Goal: Information Seeking & Learning: Learn about a topic

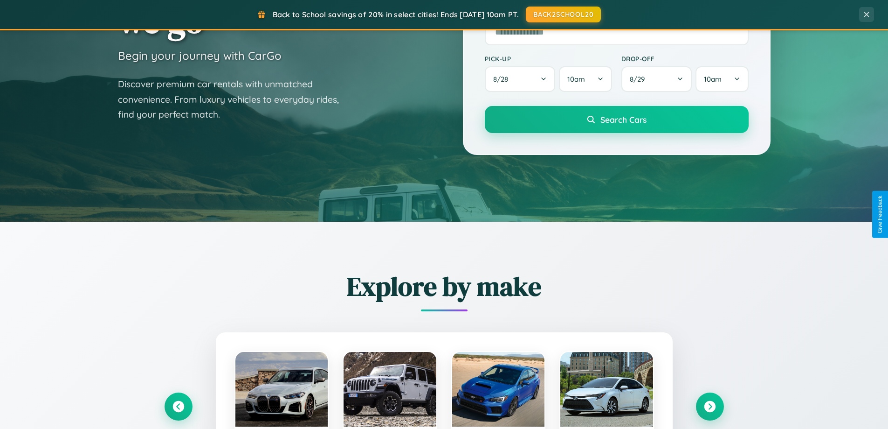
scroll to position [1795, 0]
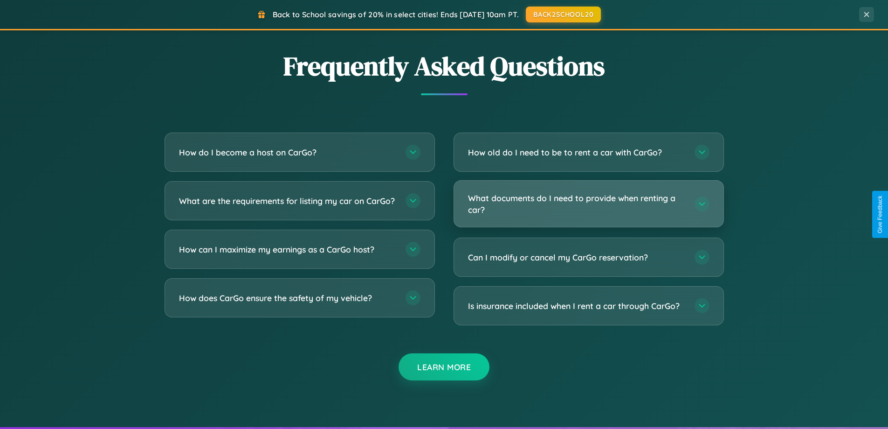
click at [589, 203] on h3 "What documents do I need to provide when renting a car?" at bounding box center [576, 203] width 217 height 23
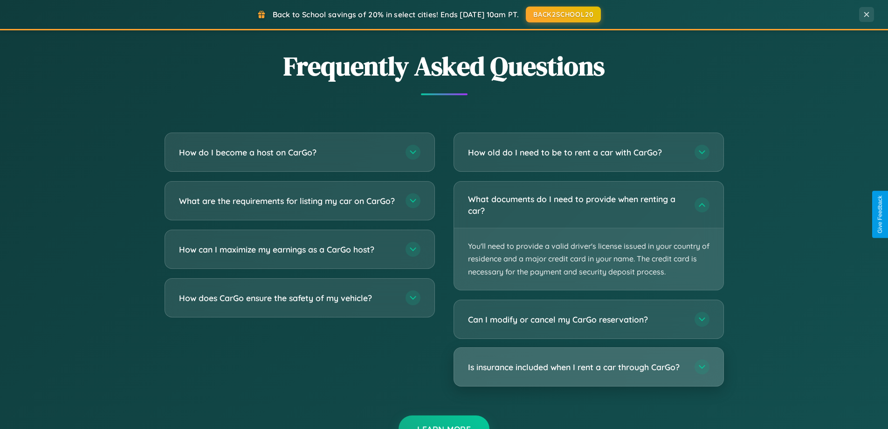
click at [589, 367] on h3 "Is insurance included when I rent a car through CarGo?" at bounding box center [576, 367] width 217 height 12
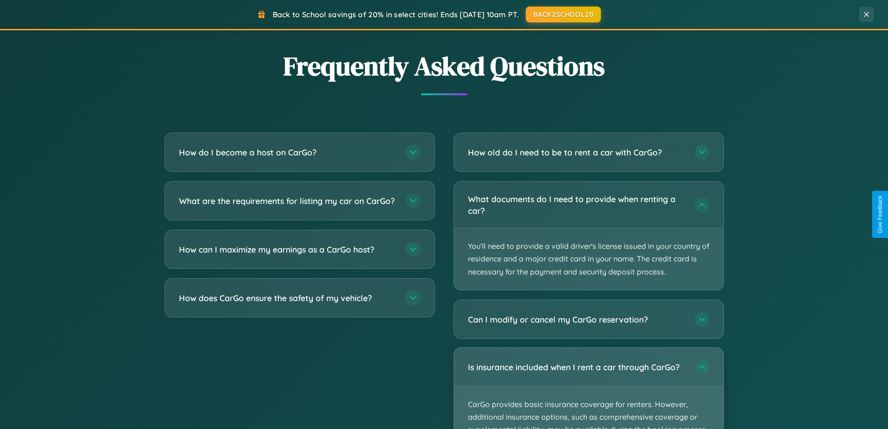
click at [589, 388] on p "CarGo provides basic insurance coverage for renters. However, additional insura…" at bounding box center [589, 429] width 270 height 87
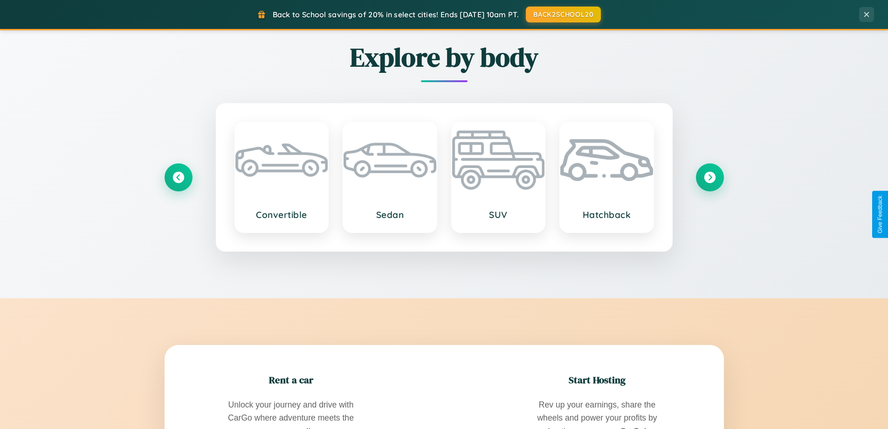
scroll to position [1093, 0]
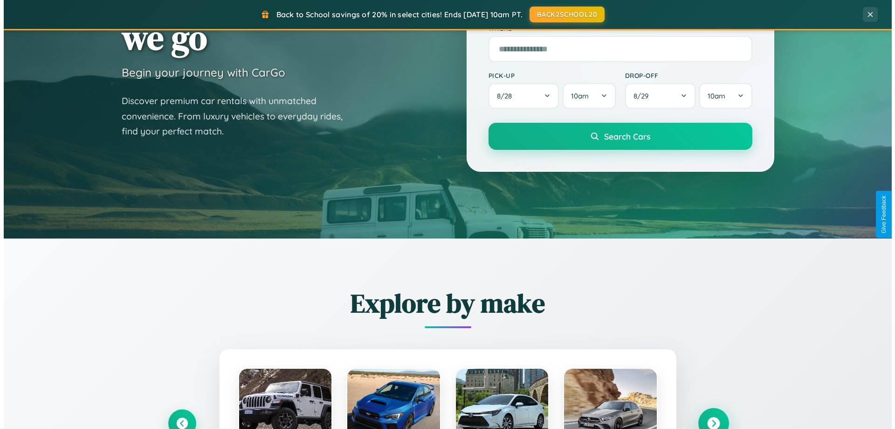
scroll to position [0, 0]
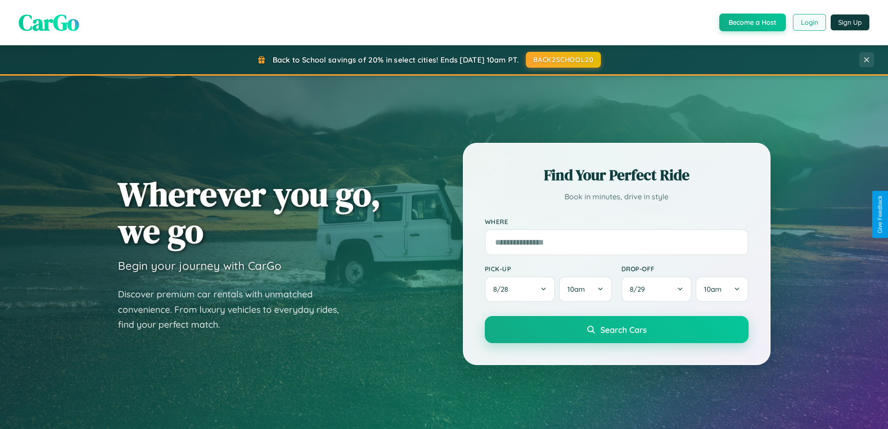
click at [809, 22] on button "Login" at bounding box center [809, 22] width 33 height 17
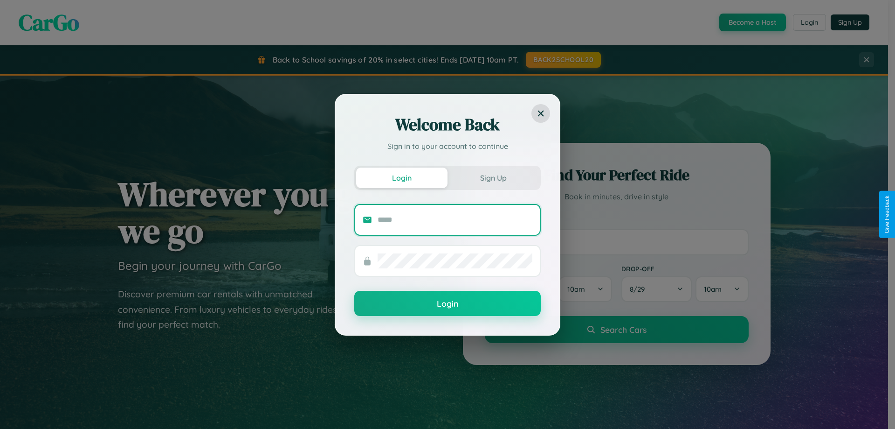
click at [455, 219] on input "text" at bounding box center [455, 219] width 155 height 15
type input "**********"
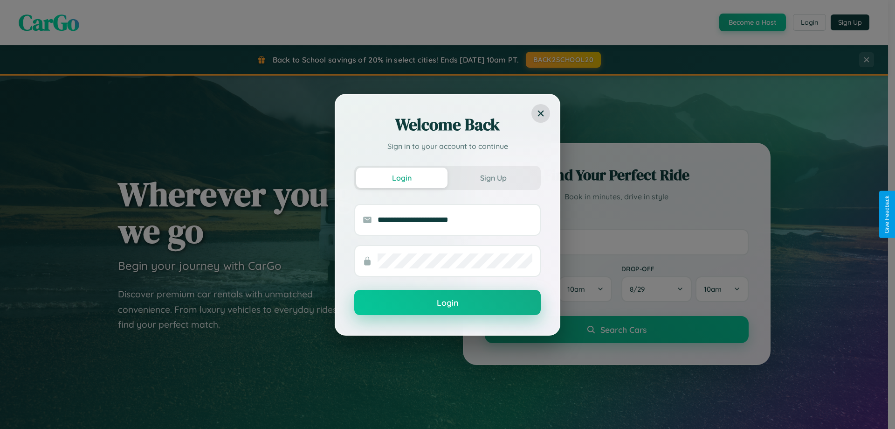
click at [448, 303] on button "Login" at bounding box center [447, 302] width 187 height 25
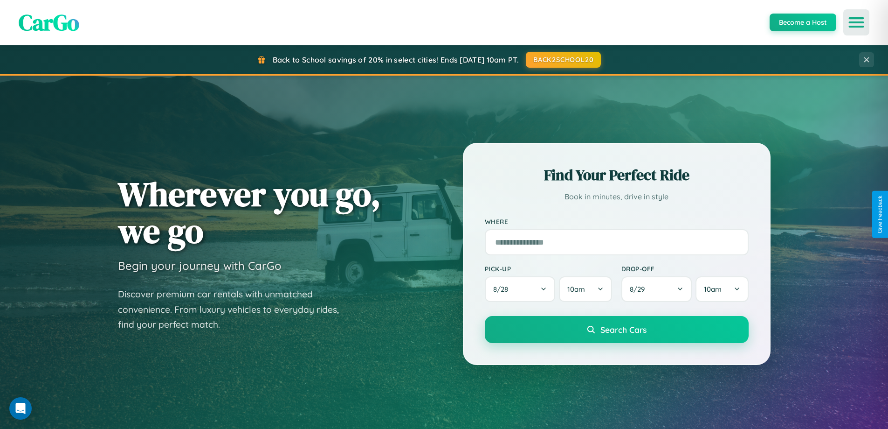
click at [857, 22] on icon "Open menu" at bounding box center [857, 22] width 14 height 8
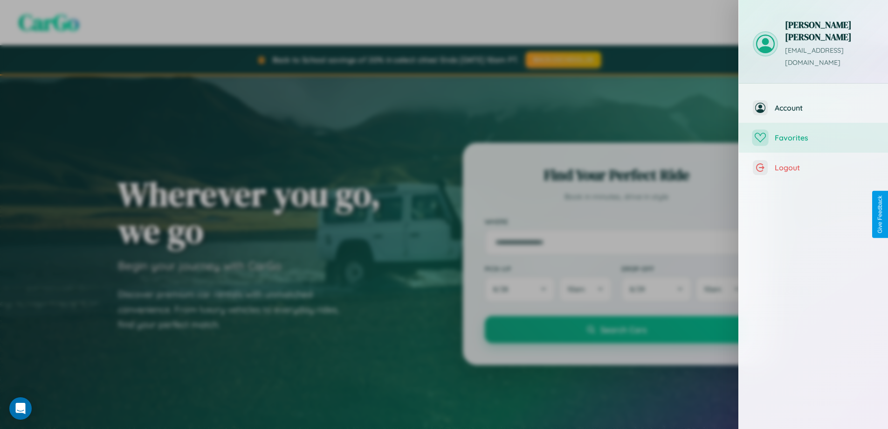
click at [814, 133] on span "Favorites" at bounding box center [824, 137] width 99 height 9
